Goal: Check status: Check status

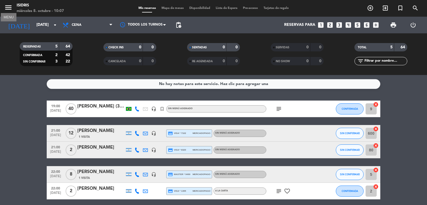
click at [8, 7] on icon "menu" at bounding box center [8, 7] width 8 height 8
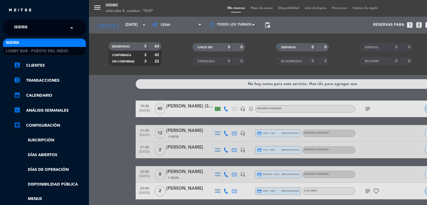
click at [63, 28] on input "text" at bounding box center [45, 28] width 68 height 12
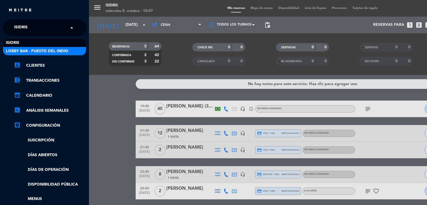
click at [59, 51] on span "Lobby Bar - Puesto del Indio" at bounding box center [37, 51] width 62 height 6
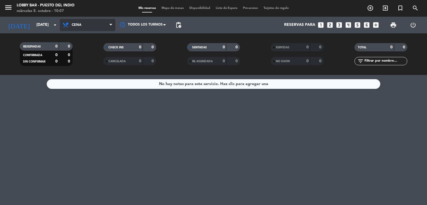
click at [88, 24] on span "Cena" at bounding box center [88, 25] width 56 height 12
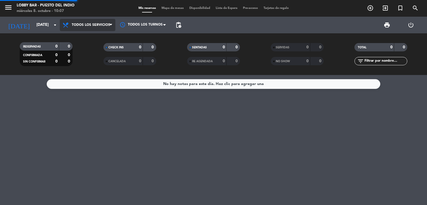
click at [88, 37] on div "menu Lobby Bar - Puesto del Indio [DATE] 8. octubre - 10:07 Mis reservas Mapa d…" at bounding box center [213, 37] width 427 height 75
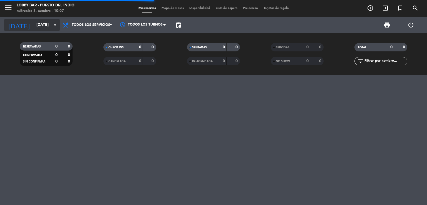
click at [40, 29] on input "[DATE]" at bounding box center [60, 25] width 53 height 10
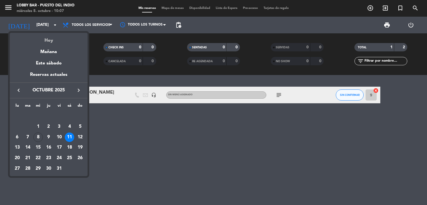
click at [48, 43] on div "Hoy" at bounding box center [49, 38] width 78 height 11
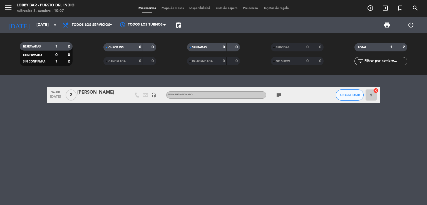
type input "[DATE]"
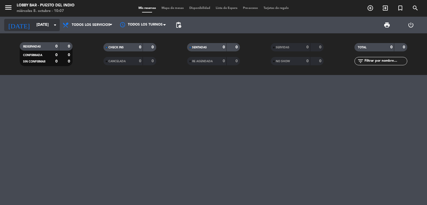
click at [43, 20] on input "[DATE]" at bounding box center [60, 25] width 53 height 10
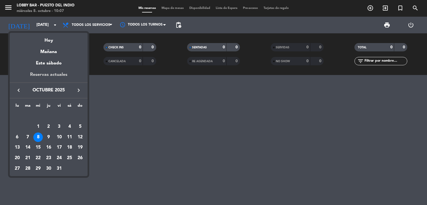
click at [62, 77] on div "Reservas actuales" at bounding box center [49, 76] width 78 height 11
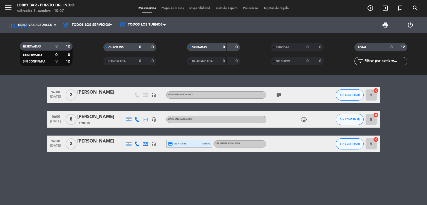
click at [169, 166] on div "16:00 [DATE] 2 [PERSON_NAME] headset_mic Sin menú asignado subject SIN CONFIRMA…" at bounding box center [213, 140] width 427 height 130
